Goal: Task Accomplishment & Management: Use online tool/utility

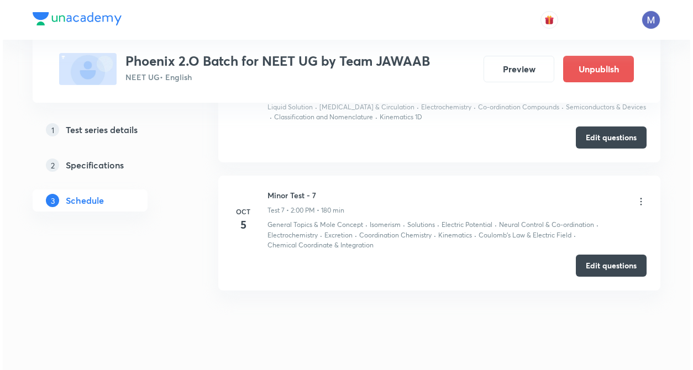
scroll to position [1218, 0]
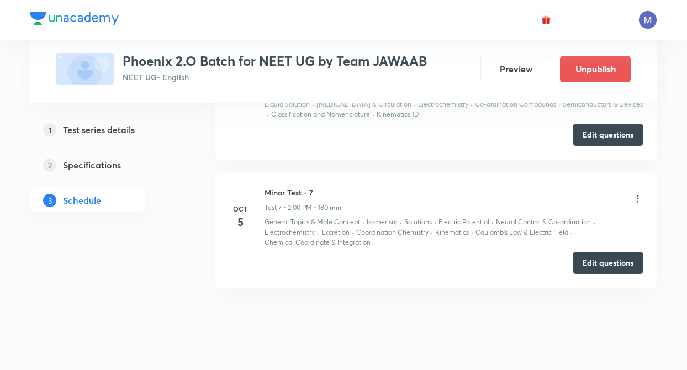
click at [636, 199] on icon at bounding box center [637, 198] width 11 height 11
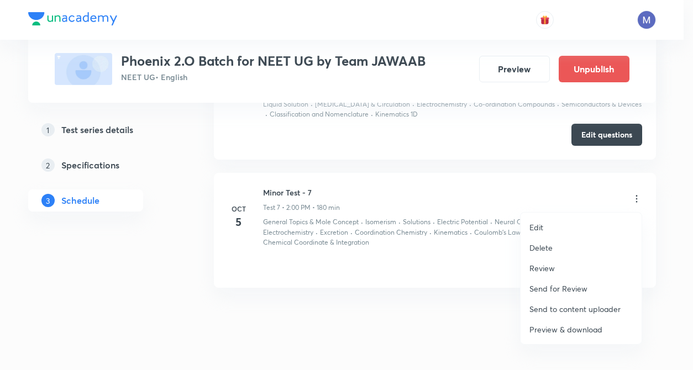
click at [554, 328] on p "Preview & download" at bounding box center [565, 330] width 73 height 12
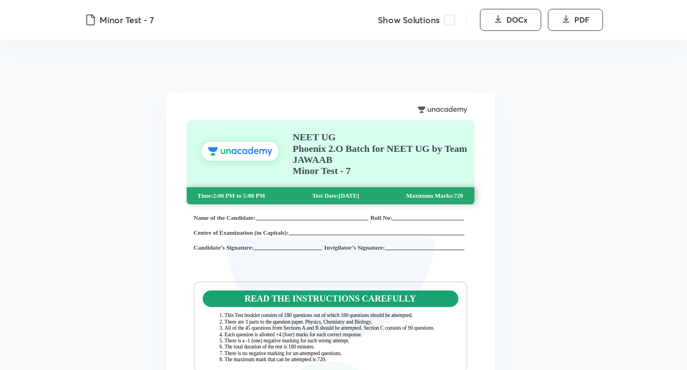
click at [449, 20] on span at bounding box center [449, 19] width 11 height 11
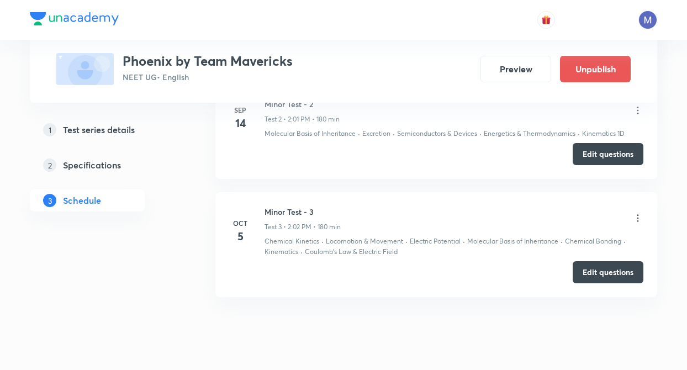
scroll to position [717, 0]
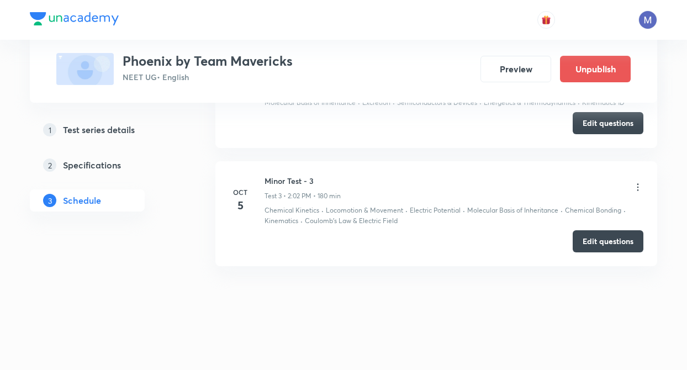
click at [638, 183] on icon at bounding box center [637, 187] width 11 height 11
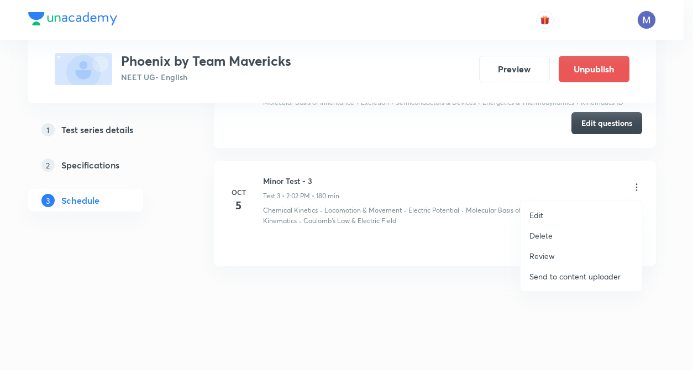
click at [467, 291] on div at bounding box center [346, 185] width 693 height 370
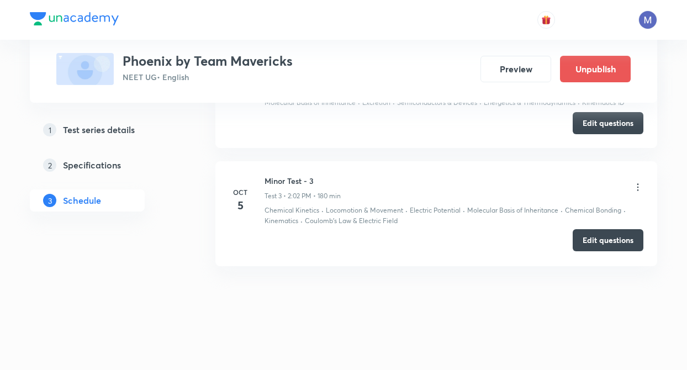
click at [614, 236] on button "Edit questions" at bounding box center [608, 240] width 71 height 22
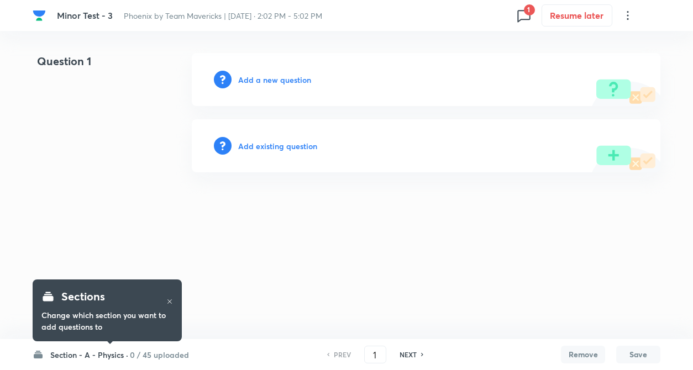
click at [102, 353] on h6 "Section - A - Physics ·" at bounding box center [89, 355] width 78 height 12
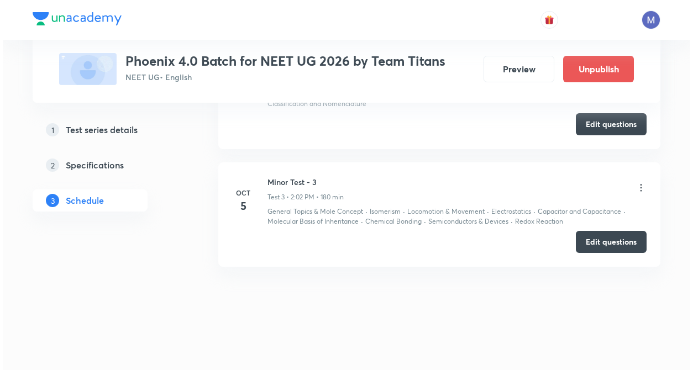
scroll to position [747, 0]
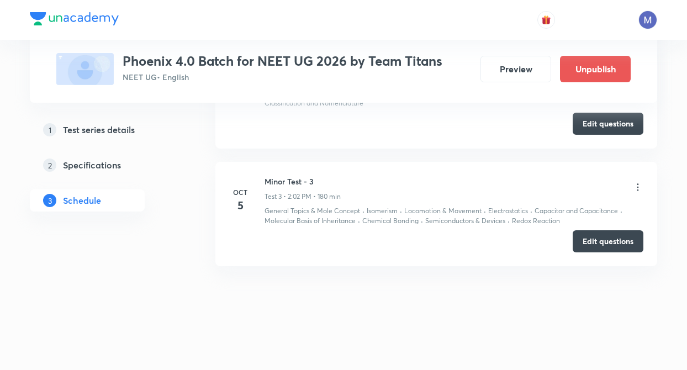
click at [639, 187] on icon at bounding box center [637, 187] width 11 height 11
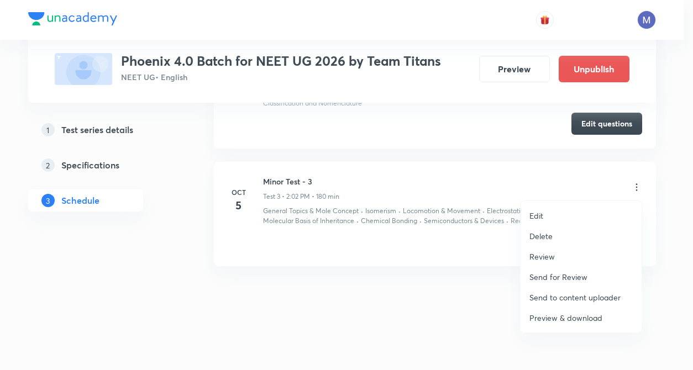
click at [573, 314] on p "Preview & download" at bounding box center [565, 318] width 73 height 12
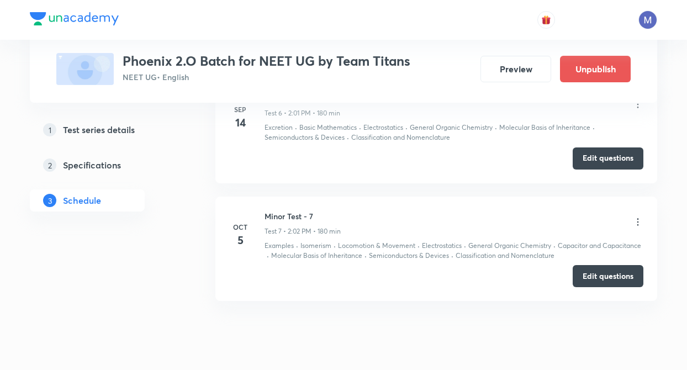
scroll to position [1179, 0]
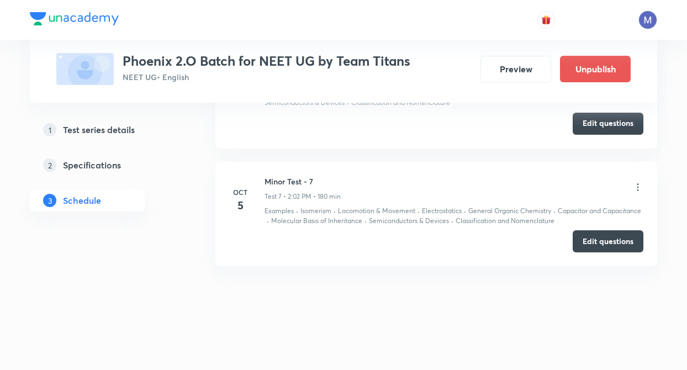
click at [637, 188] on icon at bounding box center [638, 187] width 2 height 7
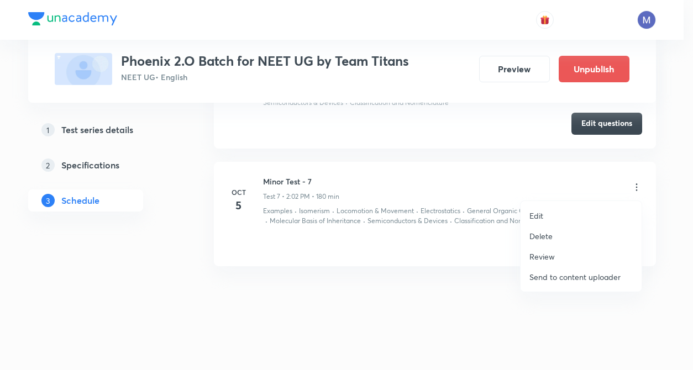
click at [248, 243] on div at bounding box center [346, 185] width 693 height 370
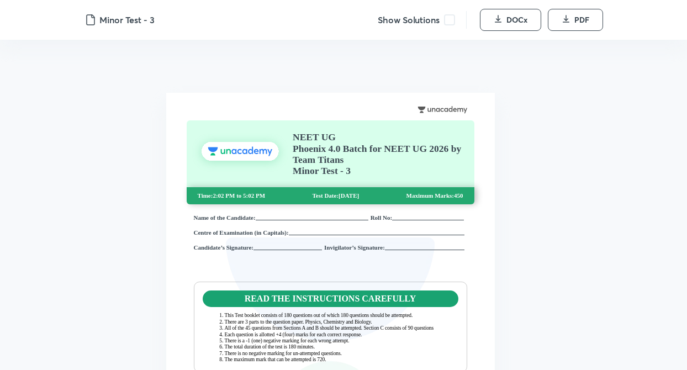
click at [449, 15] on span at bounding box center [449, 19] width 11 height 11
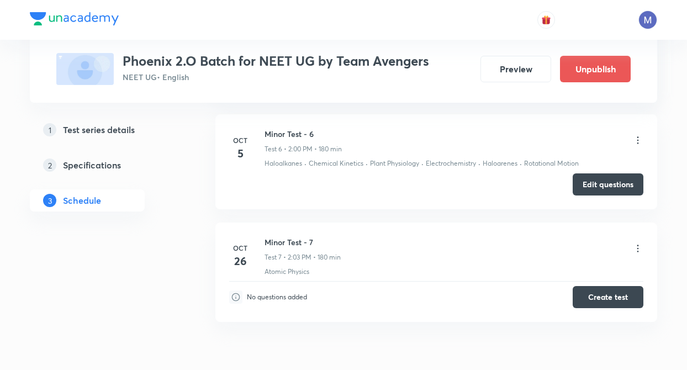
scroll to position [1096, 0]
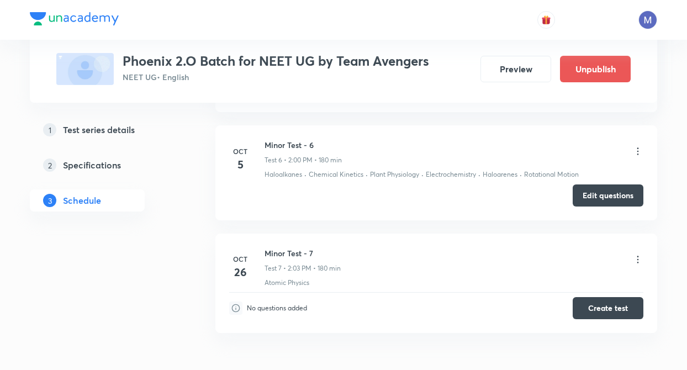
click at [639, 146] on icon at bounding box center [637, 151] width 11 height 11
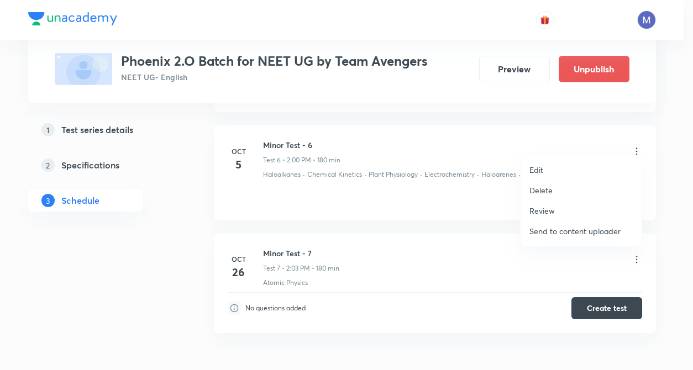
click at [441, 219] on div at bounding box center [346, 185] width 693 height 370
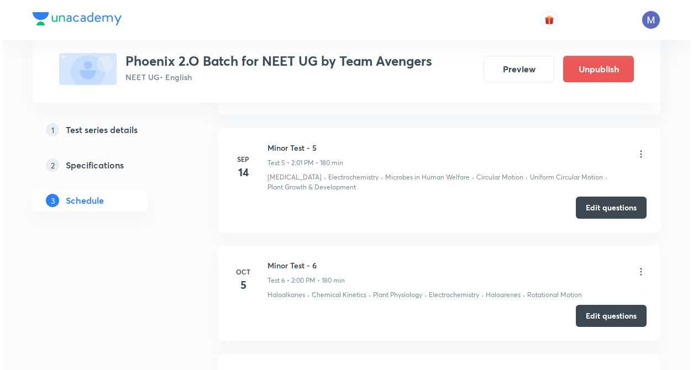
scroll to position [985, 0]
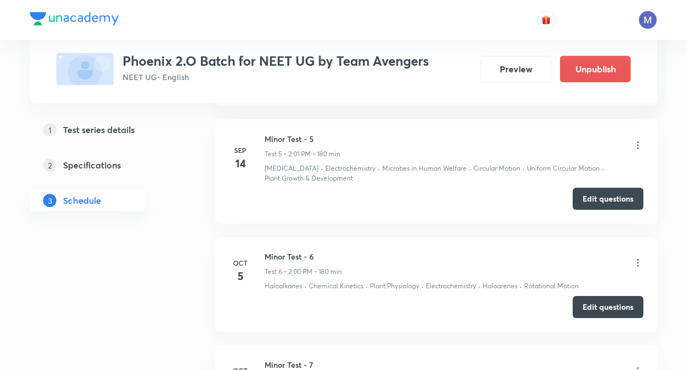
click at [638, 257] on icon at bounding box center [637, 262] width 11 height 11
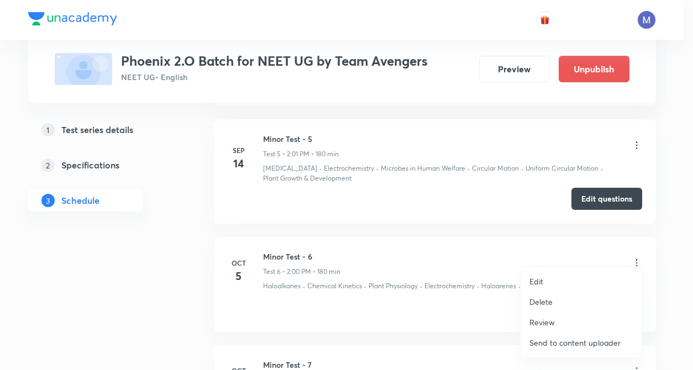
click at [476, 299] on div at bounding box center [346, 185] width 693 height 370
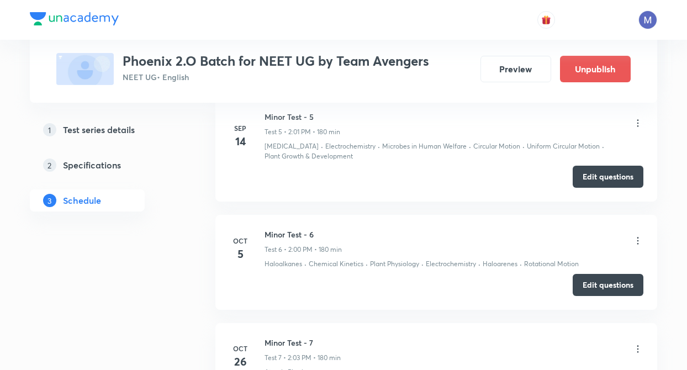
scroll to position [1029, 0]
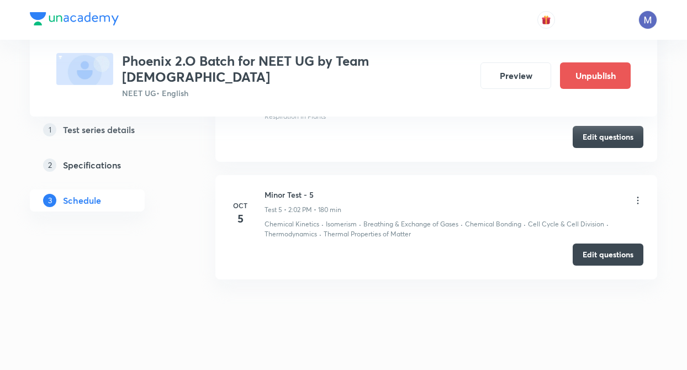
click at [636, 195] on icon at bounding box center [637, 200] width 11 height 11
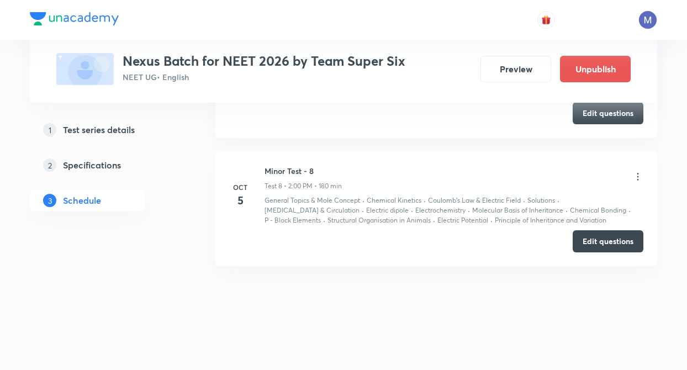
click at [637, 176] on icon at bounding box center [637, 176] width 11 height 11
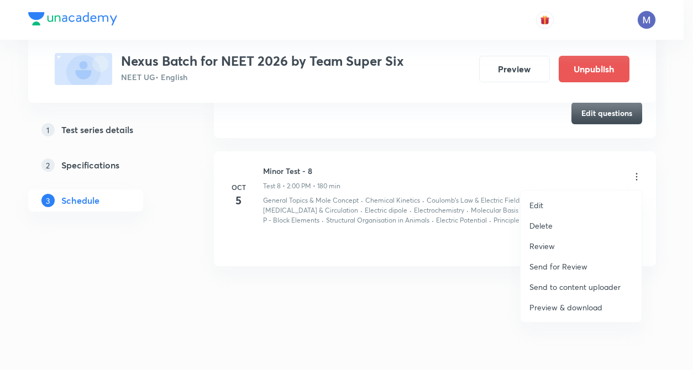
click at [545, 312] on p "Preview & download" at bounding box center [565, 308] width 73 height 12
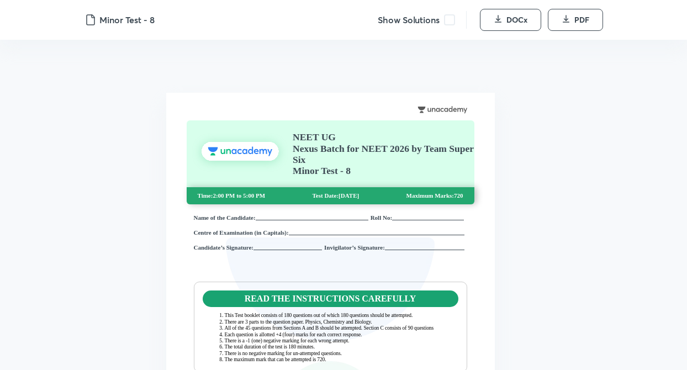
click at [448, 19] on span at bounding box center [449, 19] width 11 height 11
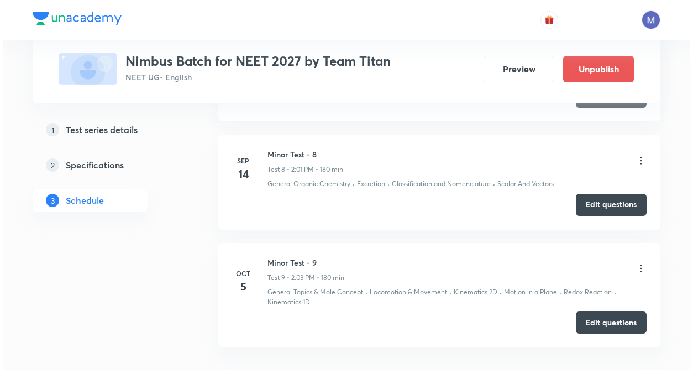
scroll to position [1345, 0]
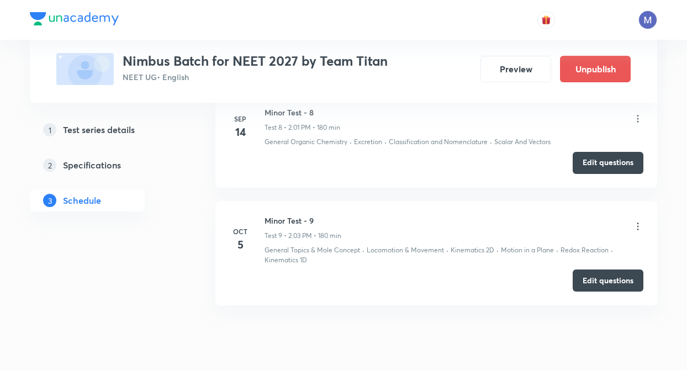
click at [639, 227] on icon at bounding box center [637, 226] width 11 height 11
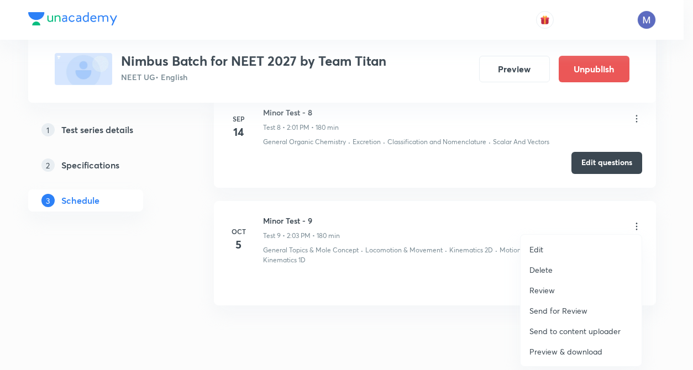
click at [550, 349] on p "Preview & download" at bounding box center [565, 352] width 73 height 12
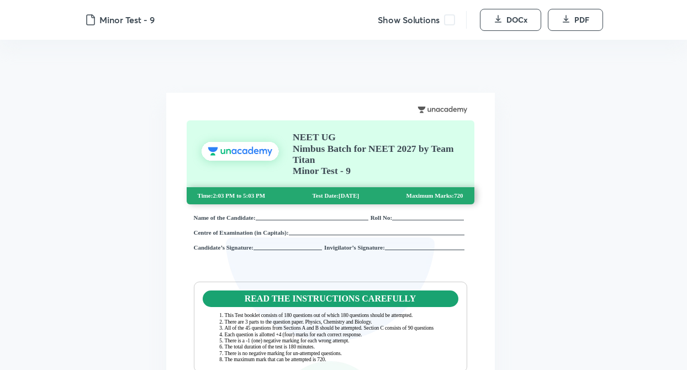
click at [448, 23] on span at bounding box center [449, 19] width 11 height 11
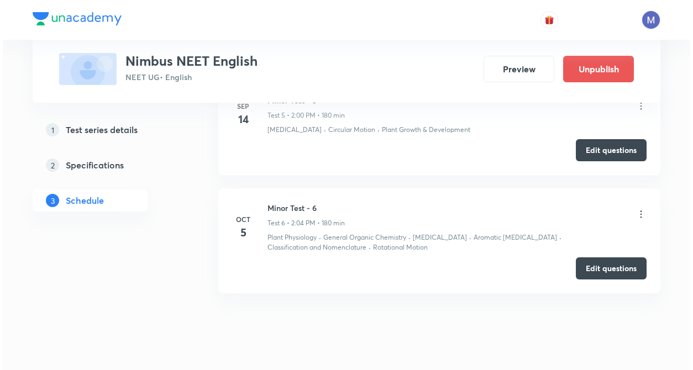
scroll to position [1041, 0]
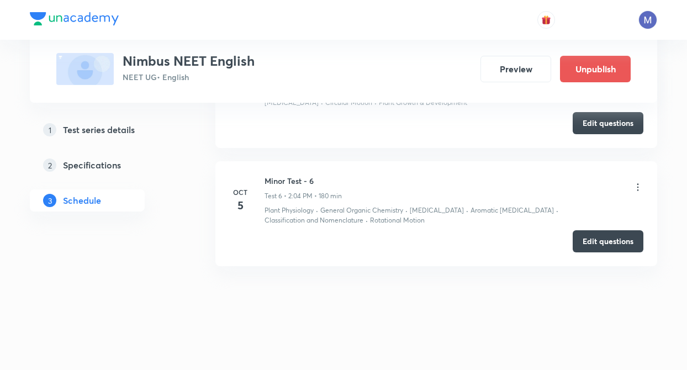
click at [634, 188] on icon at bounding box center [637, 187] width 11 height 11
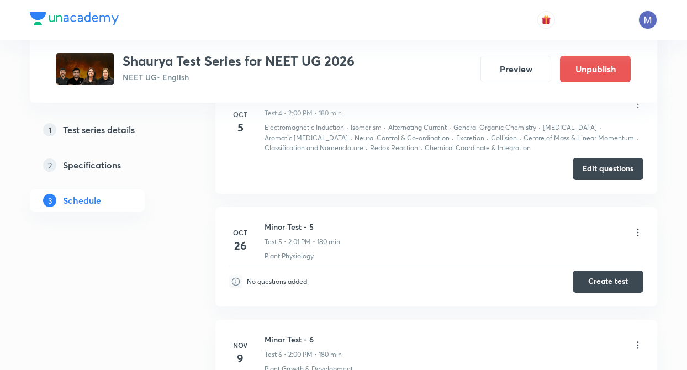
scroll to position [931, 0]
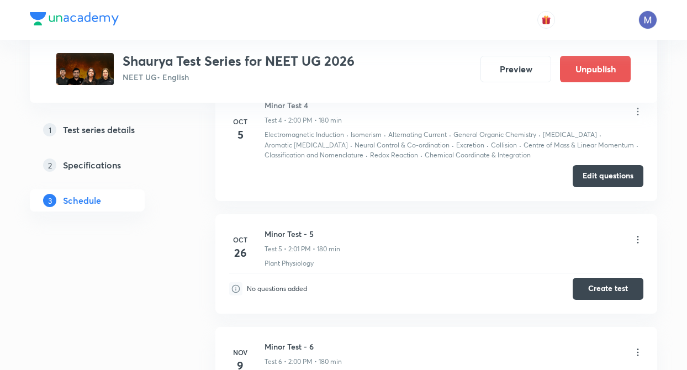
click at [638, 113] on icon at bounding box center [637, 111] width 11 height 11
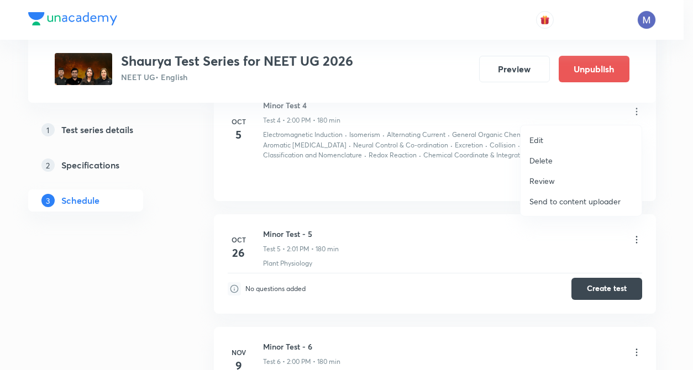
click at [402, 193] on div at bounding box center [346, 185] width 693 height 370
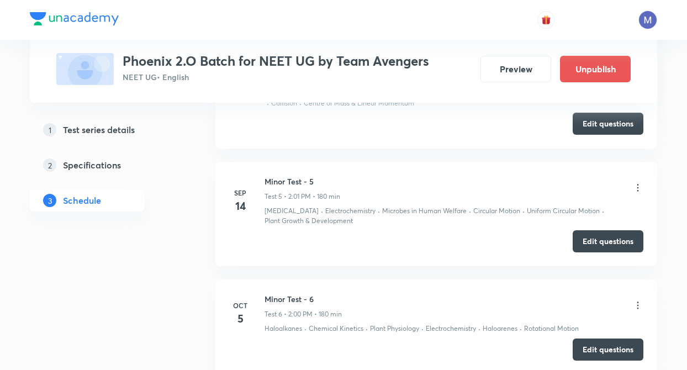
click at [637, 300] on icon at bounding box center [637, 305] width 11 height 11
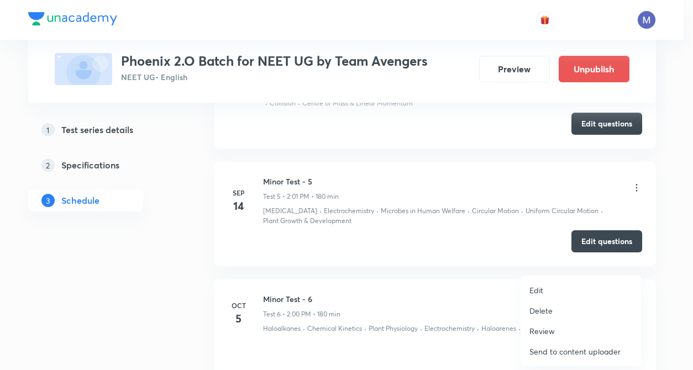
click at [663, 134] on div at bounding box center [346, 185] width 693 height 370
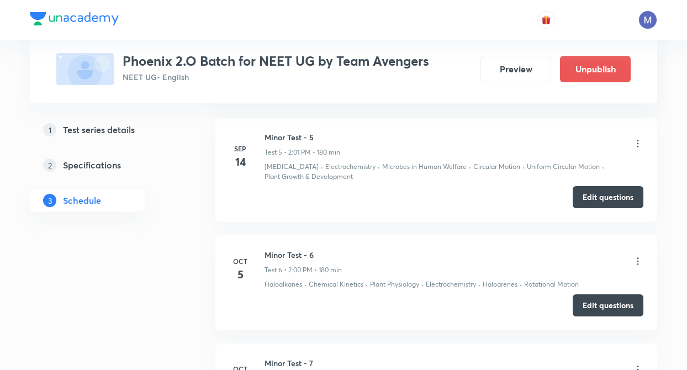
scroll to position [1009, 0]
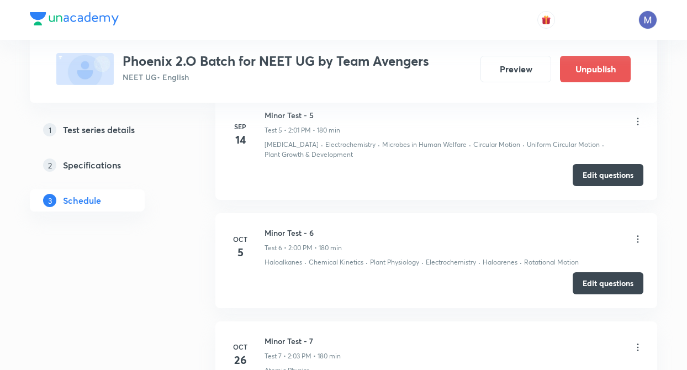
click at [638, 235] on icon at bounding box center [638, 238] width 2 height 7
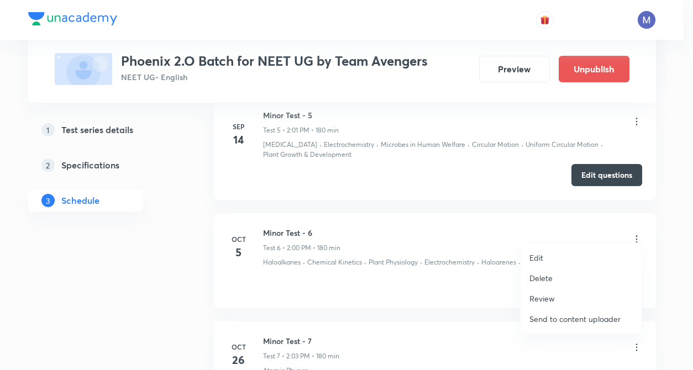
click at [451, 295] on div at bounding box center [346, 185] width 693 height 370
